Goal: Navigation & Orientation: Find specific page/section

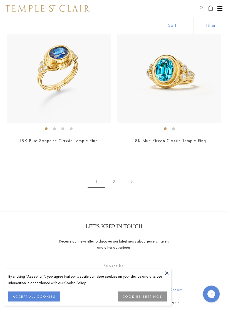
scroll to position [3015, 0]
click at [116, 175] on link "2" at bounding box center [114, 181] width 18 height 15
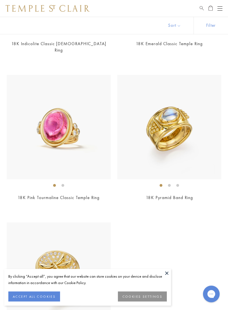
scroll to position [165, 0]
click at [221, 8] on button "Open navigation" at bounding box center [220, 8] width 5 height 7
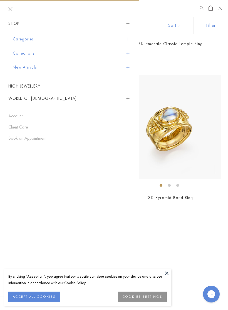
click at [128, 38] on span "Sidebar navigation" at bounding box center [127, 39] width 3 height 3
click at [130, 39] on button "Categories" at bounding box center [72, 39] width 118 height 14
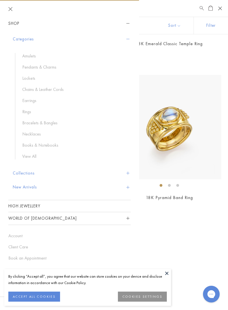
click at [126, 171] on button "Collections" at bounding box center [72, 173] width 118 height 14
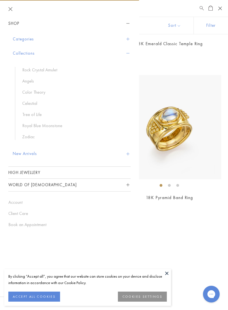
click at [41, 173] on link "High Jewellery" at bounding box center [69, 173] width 123 height 12
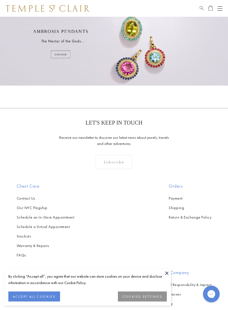
scroll to position [192, 0]
